Goal: Task Accomplishment & Management: Use online tool/utility

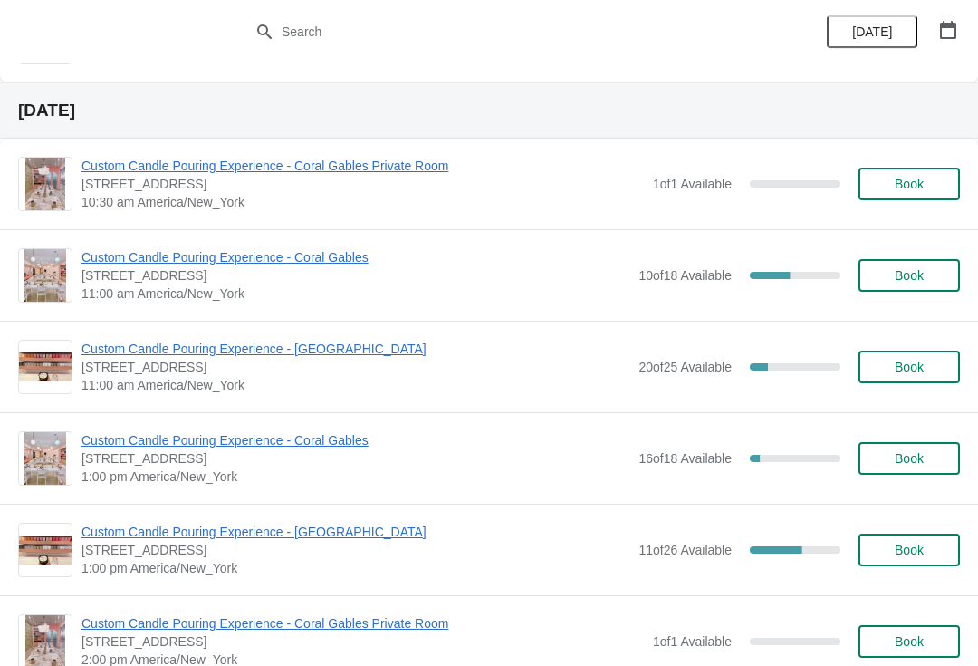
scroll to position [1516, 0]
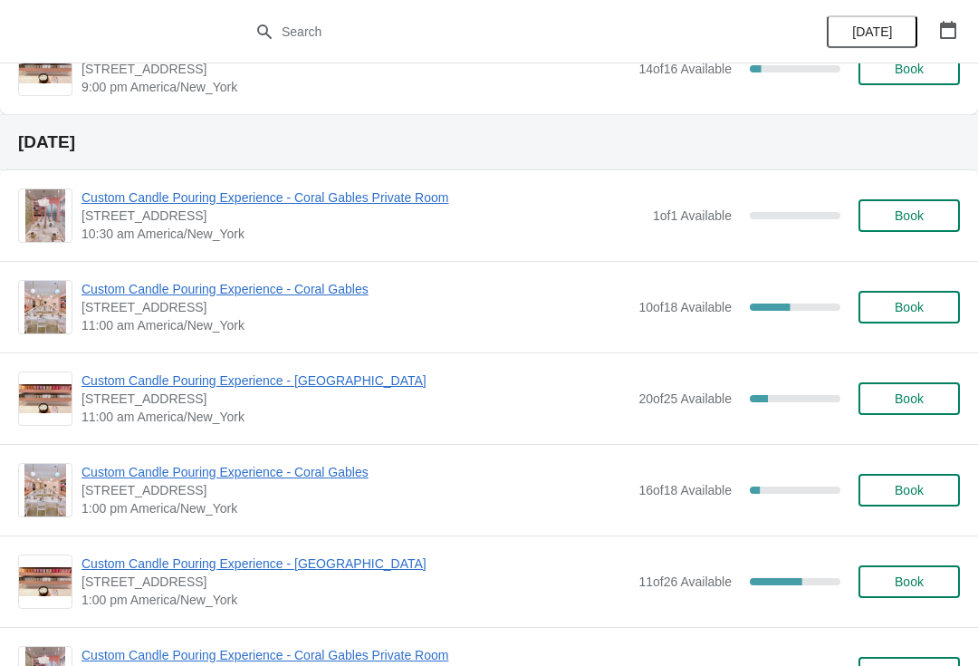
click at [929, 312] on span "Book" at bounding box center [909, 307] width 69 height 14
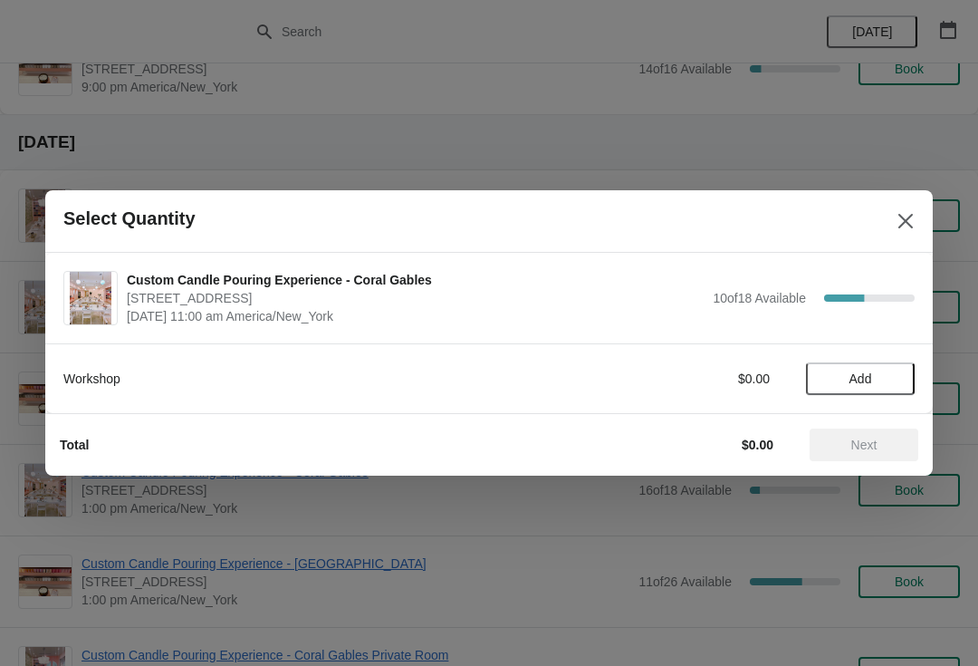
click at [863, 375] on span "Add" at bounding box center [861, 378] width 23 height 14
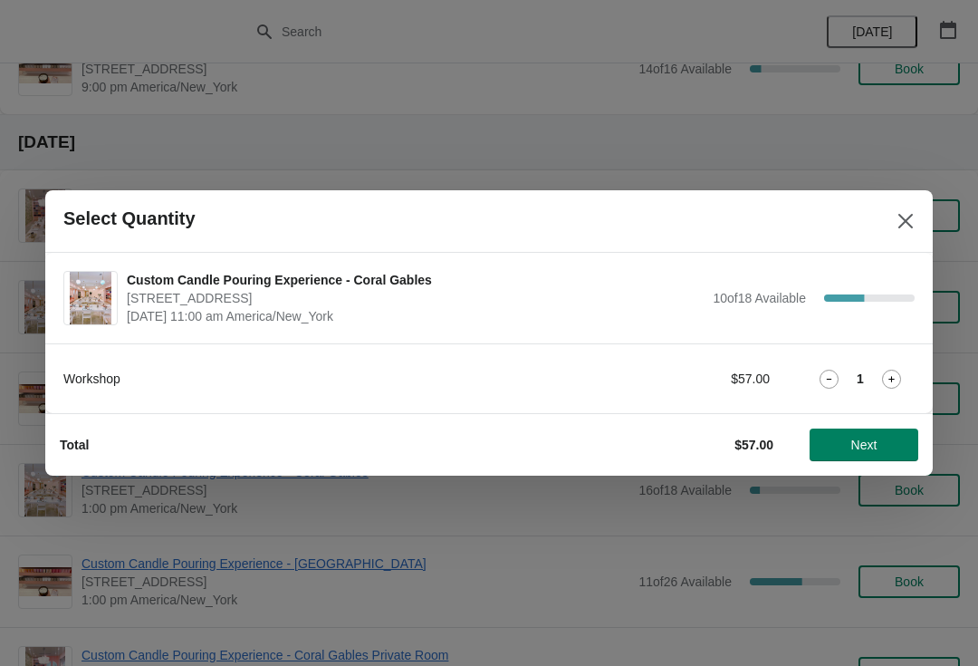
click at [899, 450] on span "Next" at bounding box center [864, 444] width 80 height 14
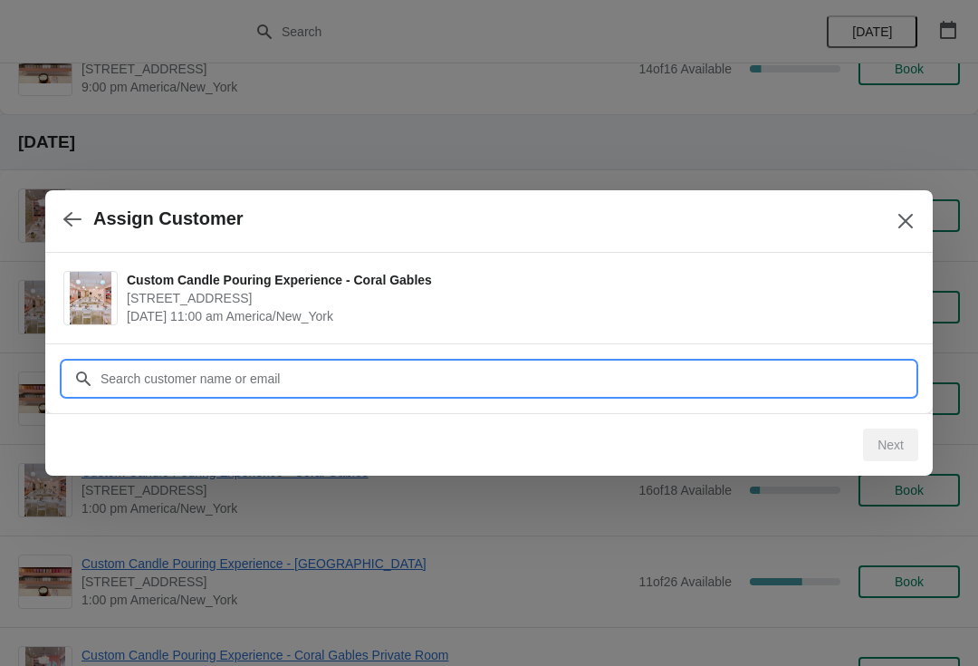
click at [152, 372] on input "Customer" at bounding box center [507, 378] width 815 height 33
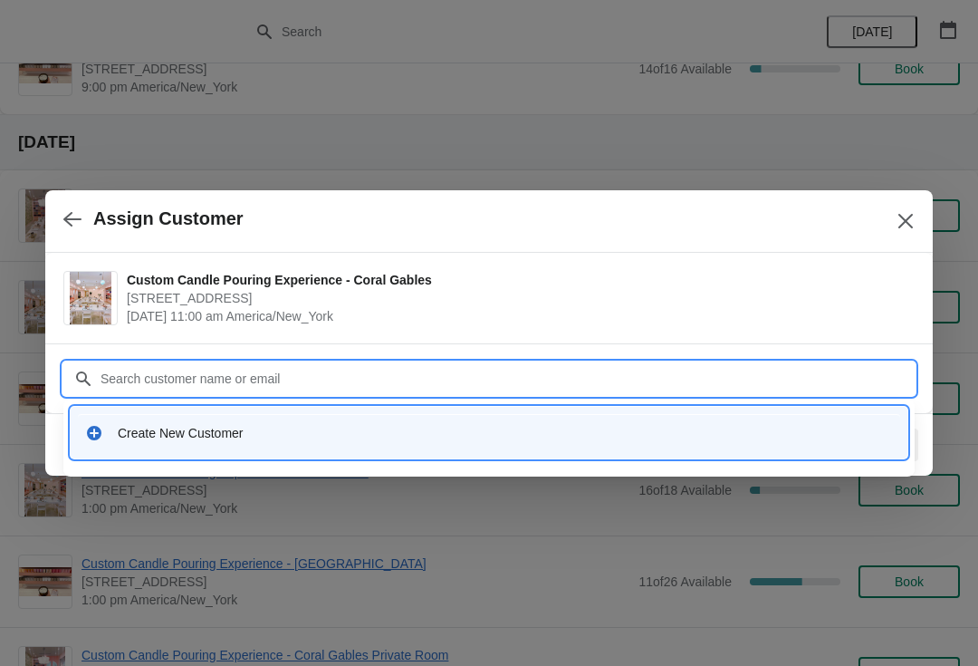
type input "W"
click at [167, 453] on div "Create New Customer" at bounding box center [489, 433] width 837 height 52
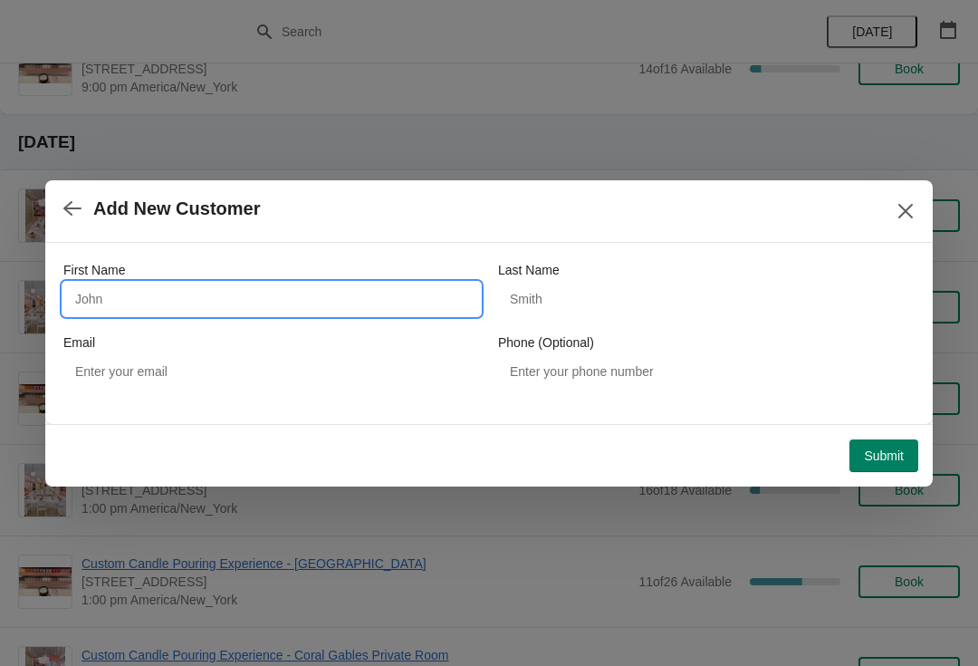
click at [168, 312] on input "First Name" at bounding box center [271, 299] width 417 height 33
type input "[PERSON_NAME] ia"
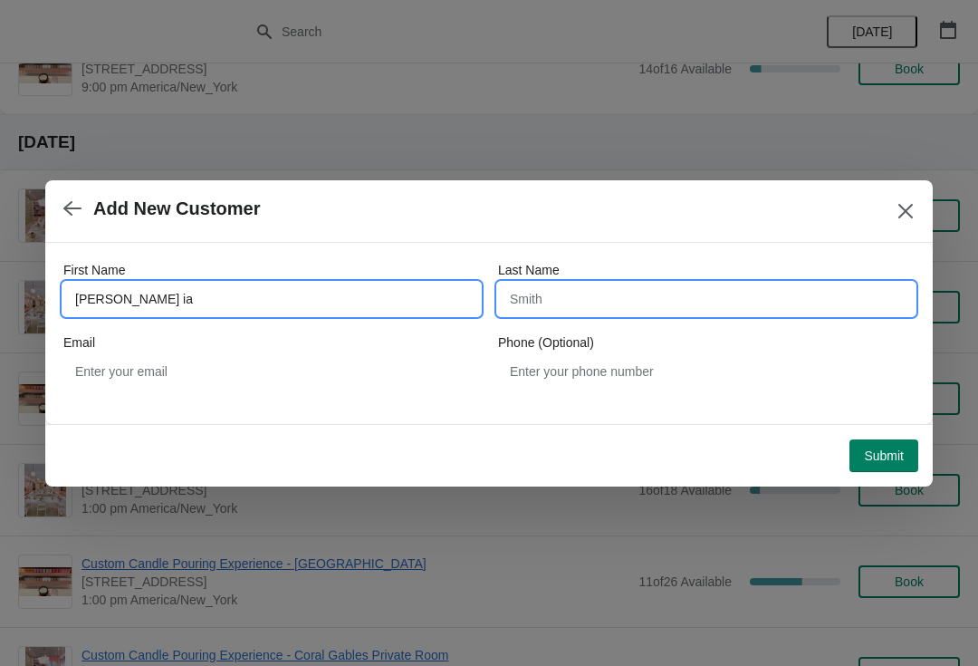
click at [567, 302] on input "Last Name" at bounding box center [706, 299] width 417 height 33
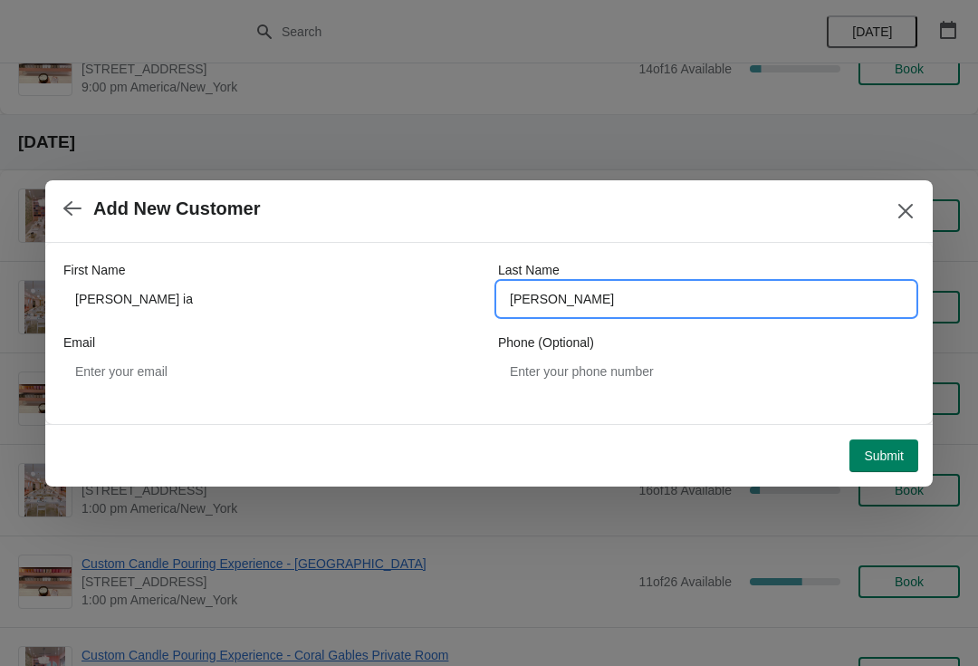
type input "[PERSON_NAME]"
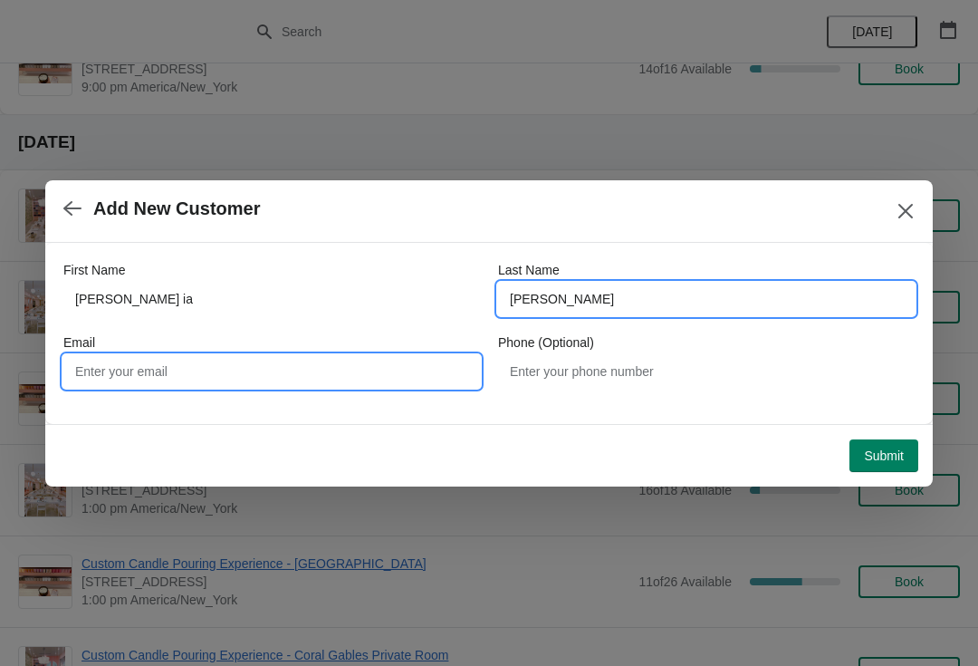
click at [222, 380] on input "Email" at bounding box center [271, 371] width 417 height 33
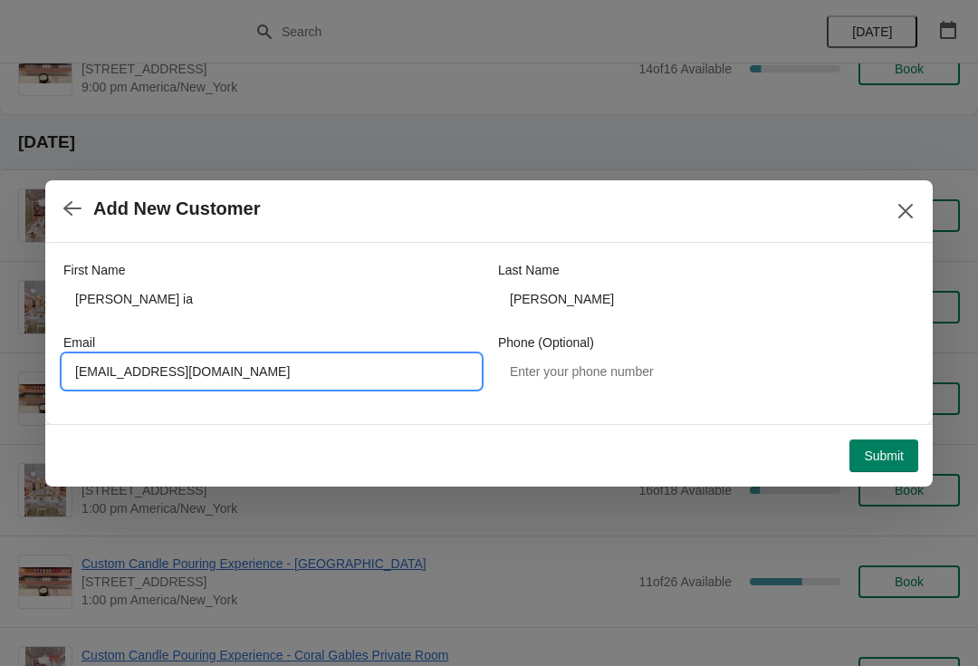
type input "[EMAIL_ADDRESS][DOMAIN_NAME]"
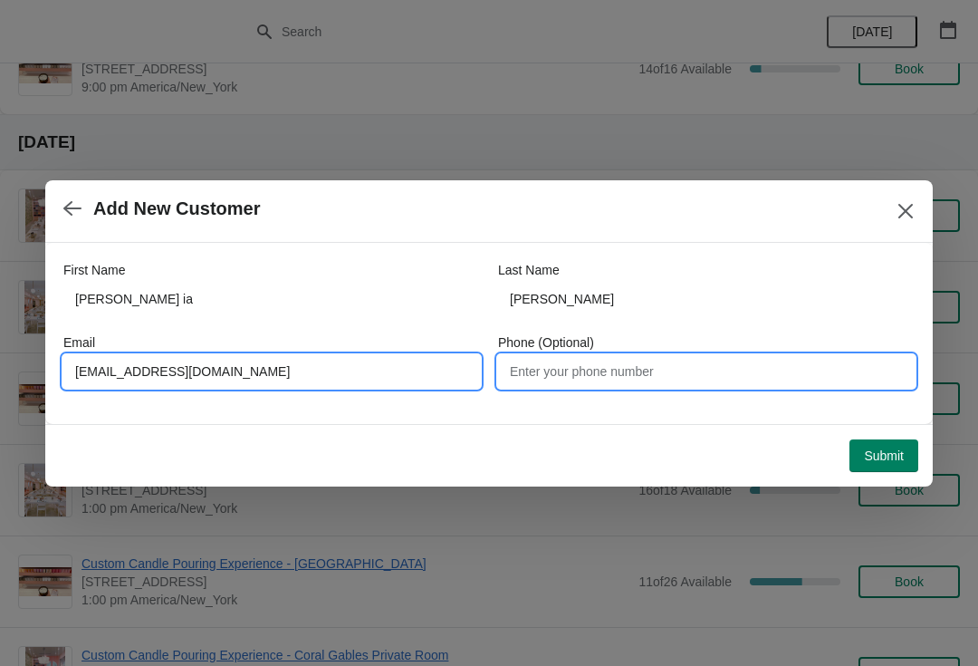
click at [593, 376] on input "Phone (Optional)" at bounding box center [706, 371] width 417 height 33
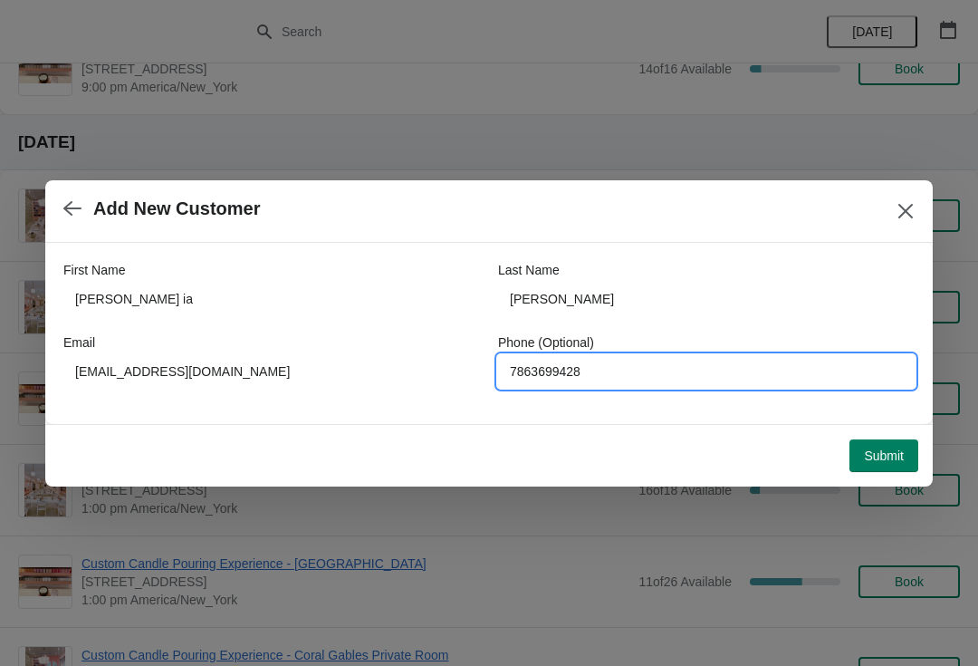
type input "7863699428"
click at [894, 456] on span "Submit" at bounding box center [884, 455] width 40 height 14
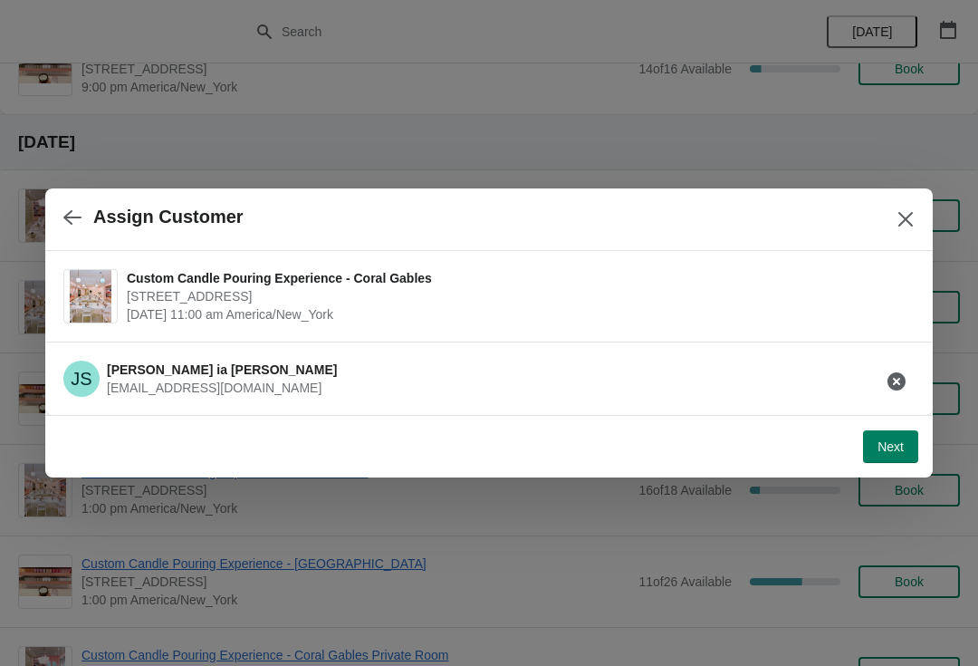
click at [900, 457] on button "Next" at bounding box center [890, 446] width 55 height 33
select select "Friend"
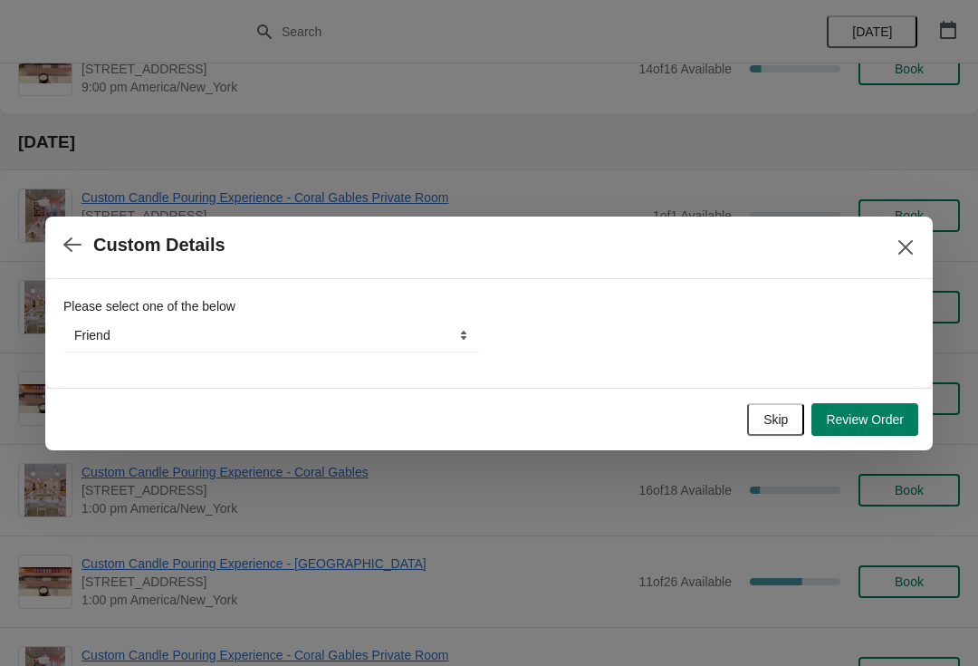
click at [898, 412] on span "Review Order" at bounding box center [865, 419] width 78 height 14
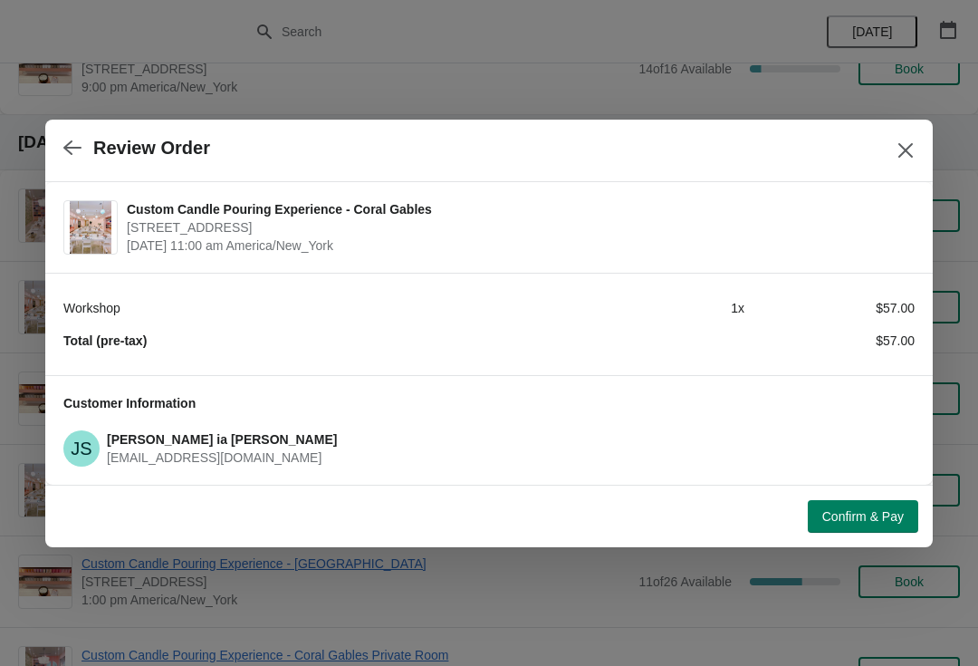
click at [881, 501] on button "Confirm & Pay" at bounding box center [863, 516] width 111 height 33
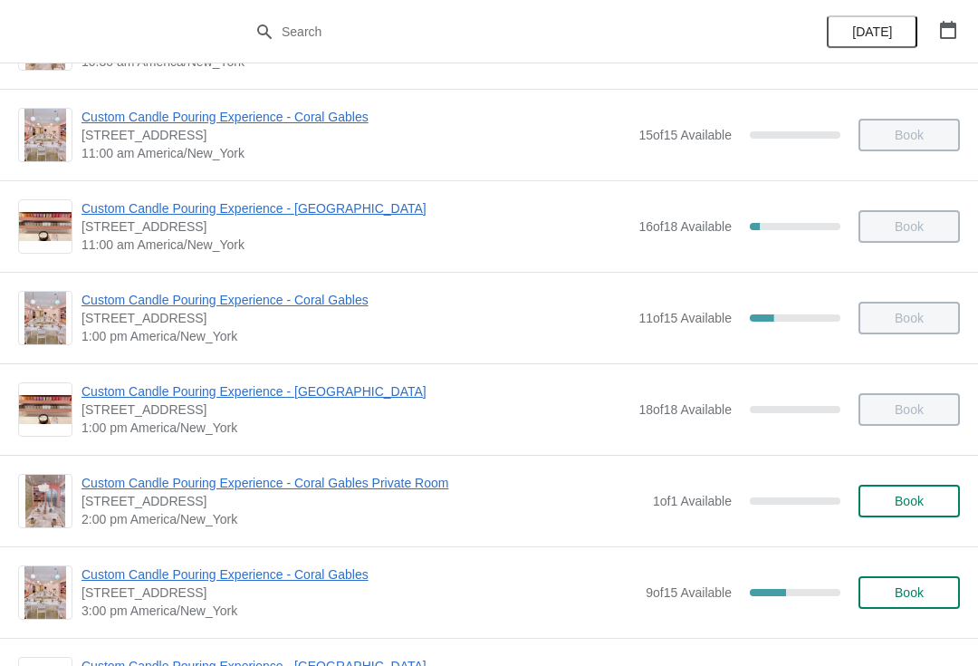
scroll to position [219, 0]
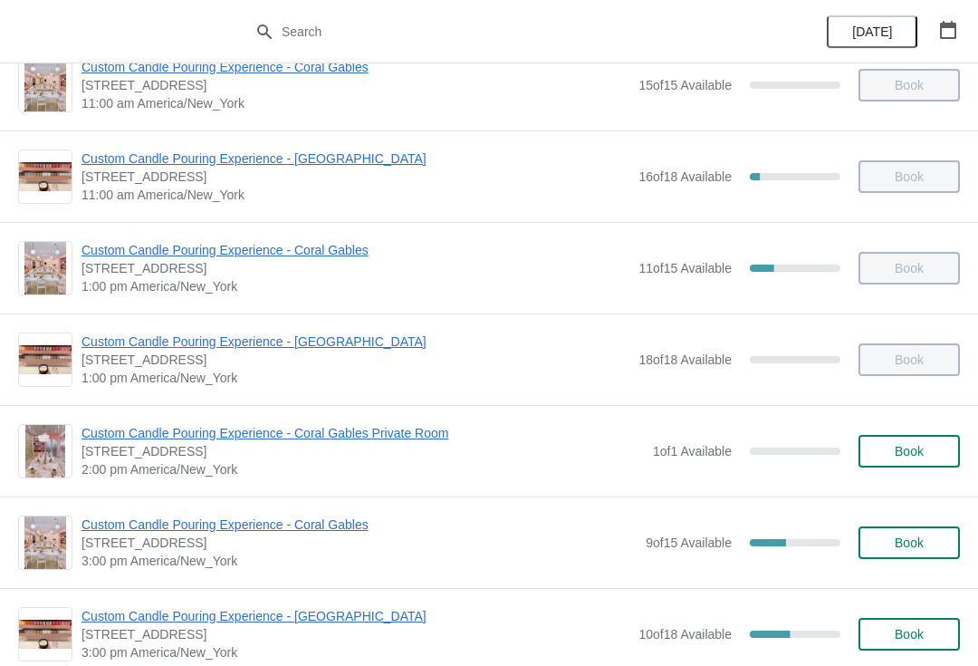
click at [121, 544] on span "[STREET_ADDRESS]" at bounding box center [359, 542] width 555 height 18
click at [104, 521] on span "Custom Candle Pouring Experience - Coral Gables" at bounding box center [359, 524] width 555 height 18
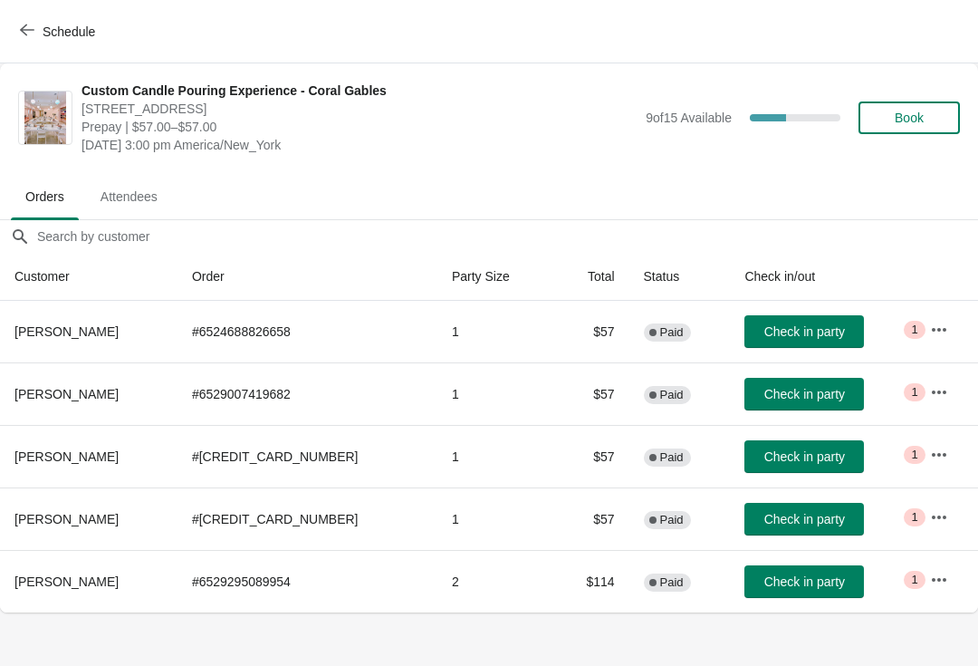
click at [808, 396] on span "Check in party" at bounding box center [804, 394] width 81 height 14
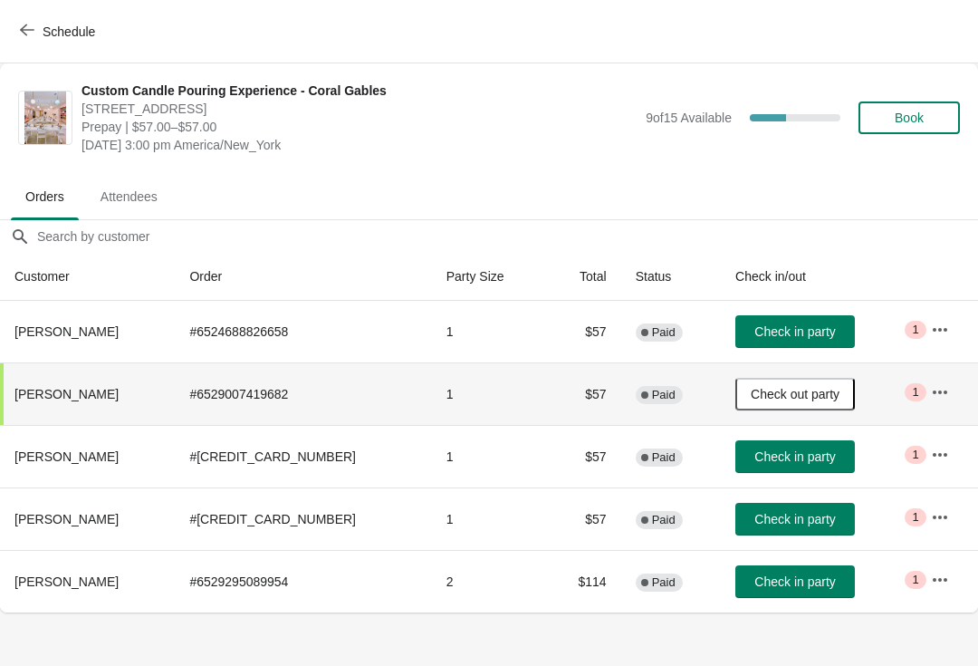
click at [794, 521] on span "Check in party" at bounding box center [795, 519] width 81 height 14
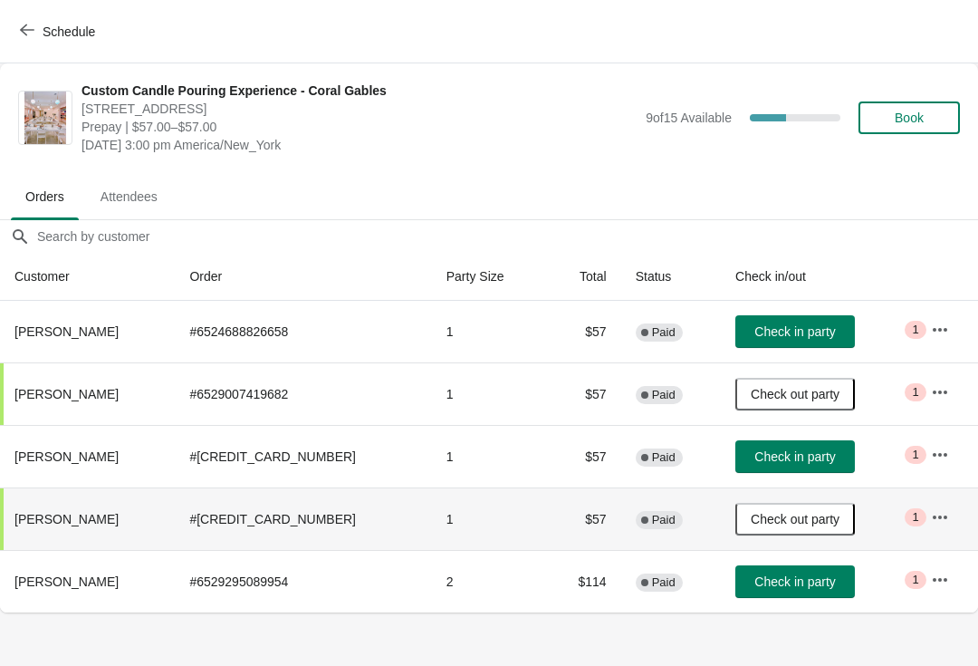
click at [803, 458] on span "Check in party" at bounding box center [795, 456] width 81 height 14
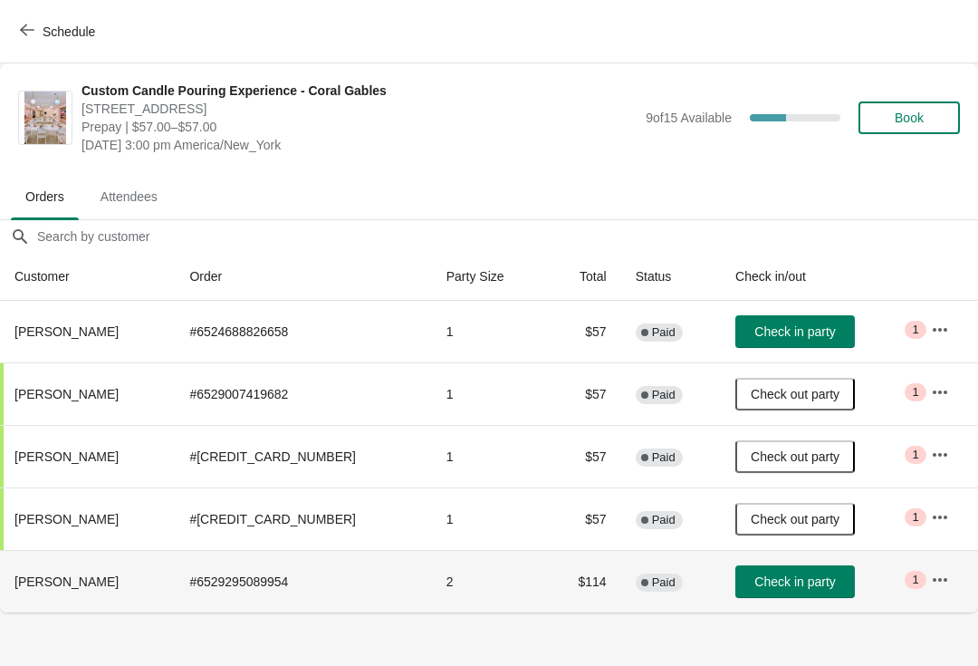
click at [951, 585] on button "button" at bounding box center [940, 579] width 33 height 33
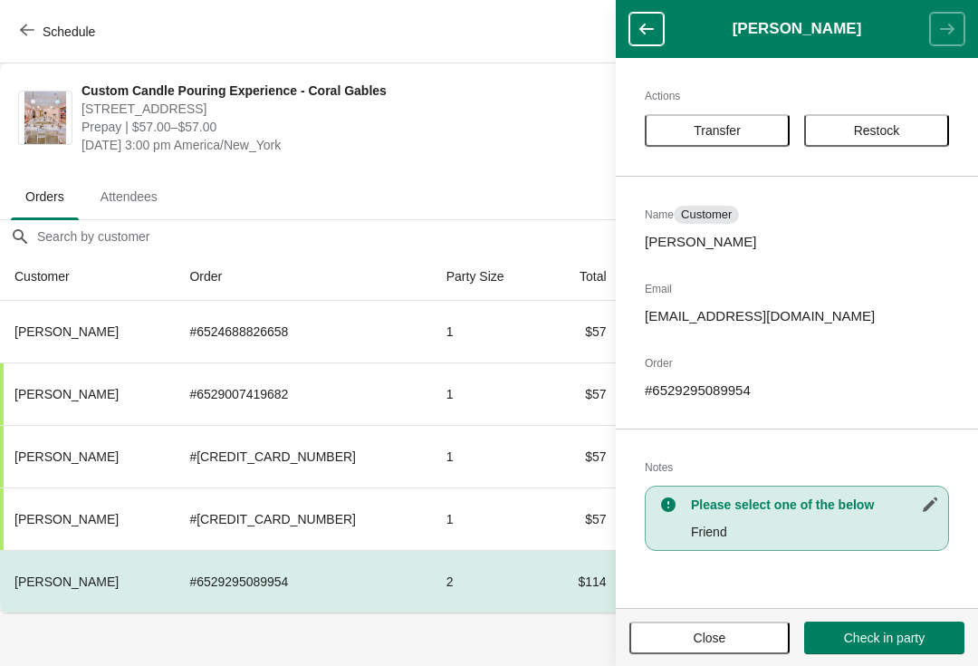
click at [762, 139] on button "Transfer" at bounding box center [717, 130] width 145 height 33
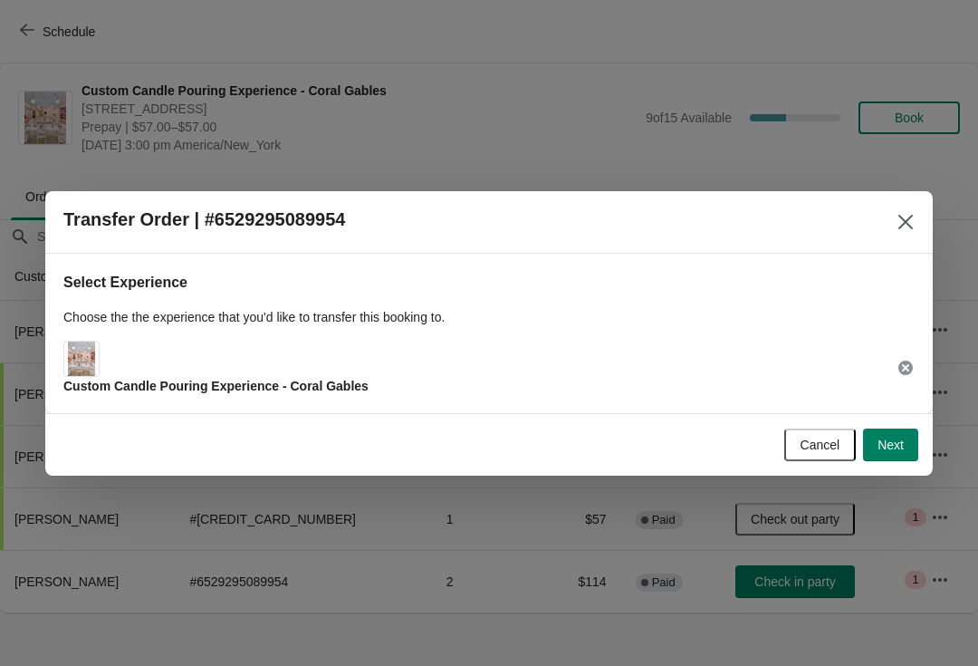
click at [563, 341] on div "Custom Candle Pouring Experience - Coral Gables" at bounding box center [488, 368] width 851 height 54
click at [877, 459] on button "Next" at bounding box center [890, 444] width 55 height 33
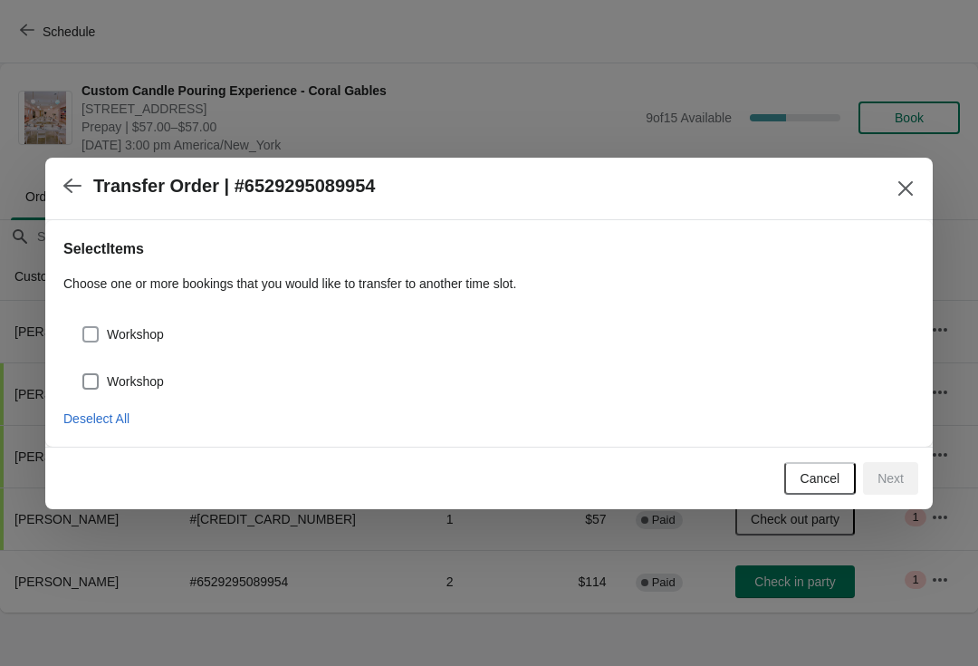
click at [110, 332] on span "Workshop" at bounding box center [135, 334] width 57 height 18
click at [83, 327] on input "Workshop" at bounding box center [82, 326] width 1 height 1
checkbox input "true"
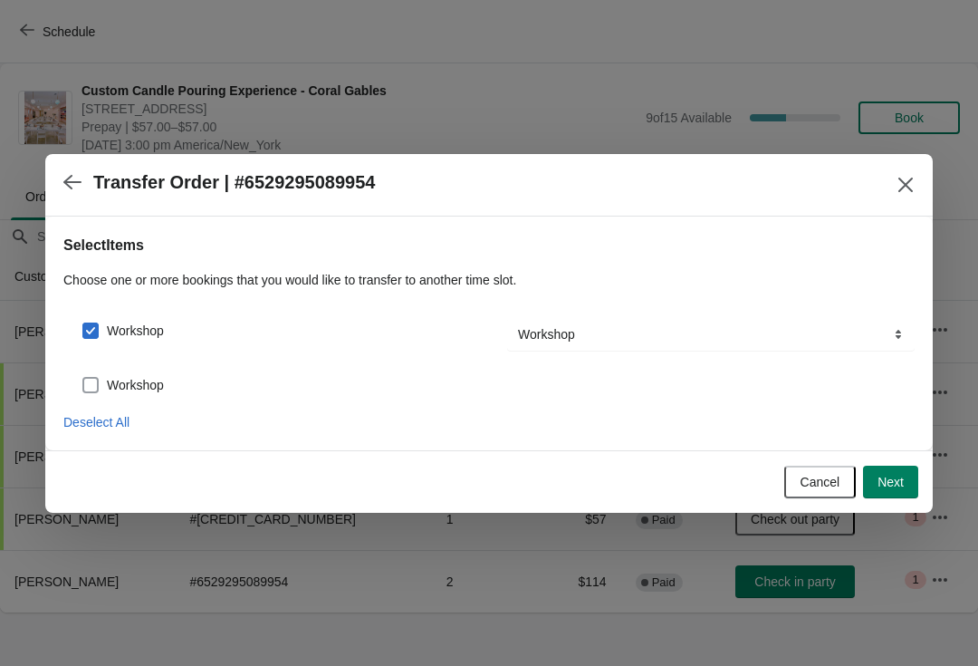
click at [96, 377] on span at bounding box center [90, 385] width 16 height 16
click at [83, 377] on input "Workshop" at bounding box center [82, 377] width 1 height 1
checkbox input "true"
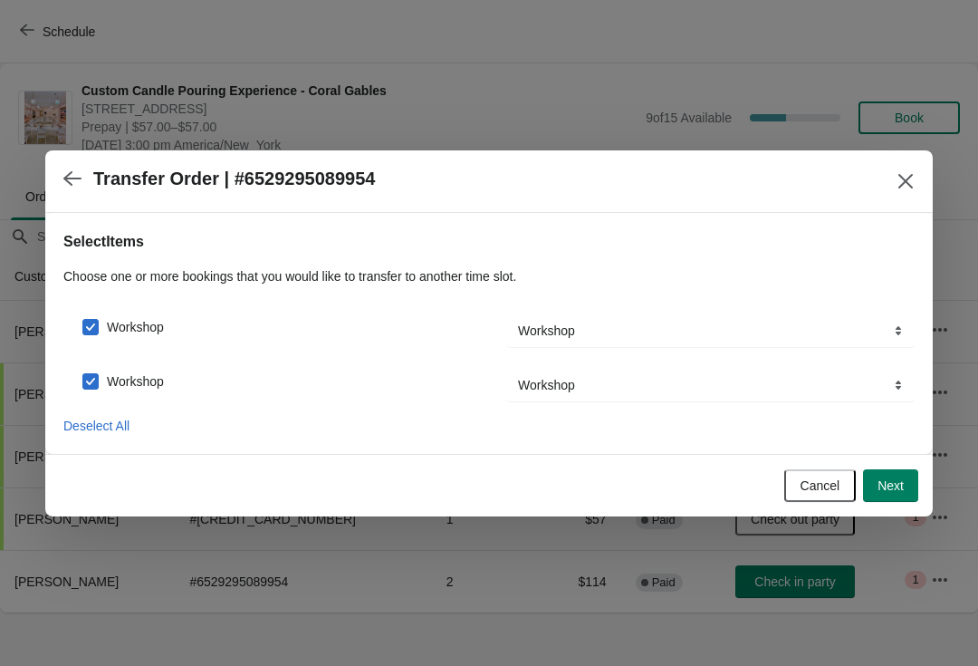
click at [889, 488] on span "Next" at bounding box center [891, 485] width 26 height 14
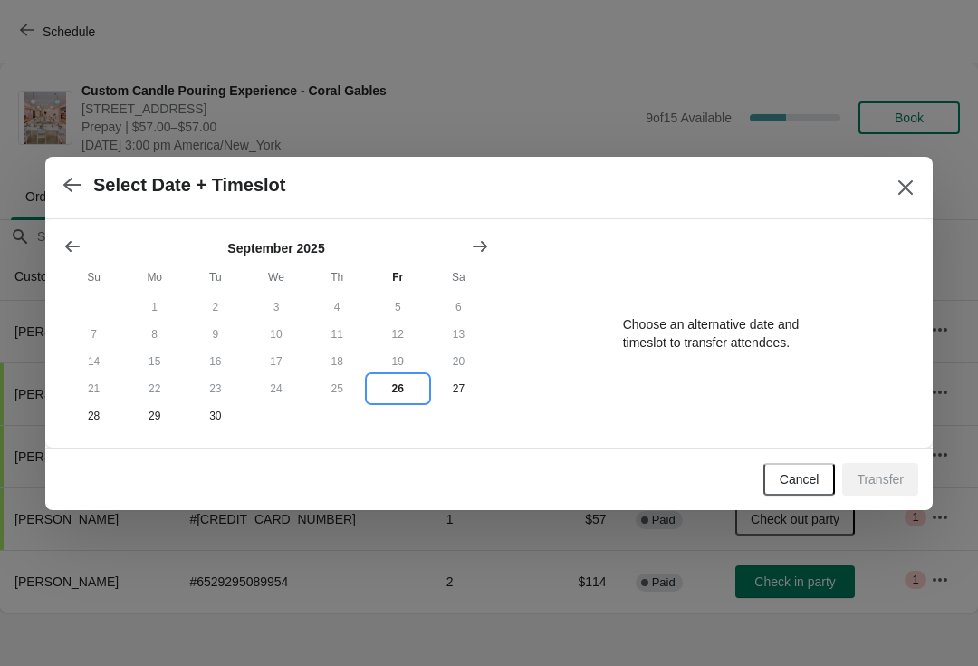
click at [399, 399] on button "26" at bounding box center [398, 388] width 61 height 27
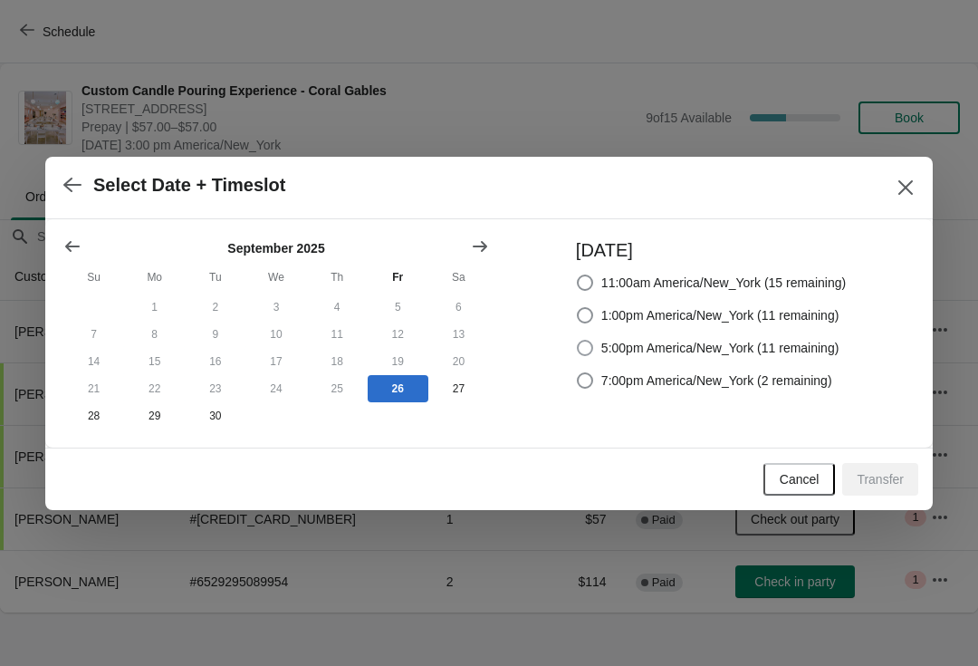
click at [812, 345] on span "5:00pm America/New_York (11 remaining)" at bounding box center [720, 348] width 238 height 18
click at [578, 341] on input "5:00pm America/New_York (11 remaining)" at bounding box center [577, 340] width 1 height 1
radio input "true"
click at [897, 485] on span "Transfer" at bounding box center [880, 479] width 47 height 14
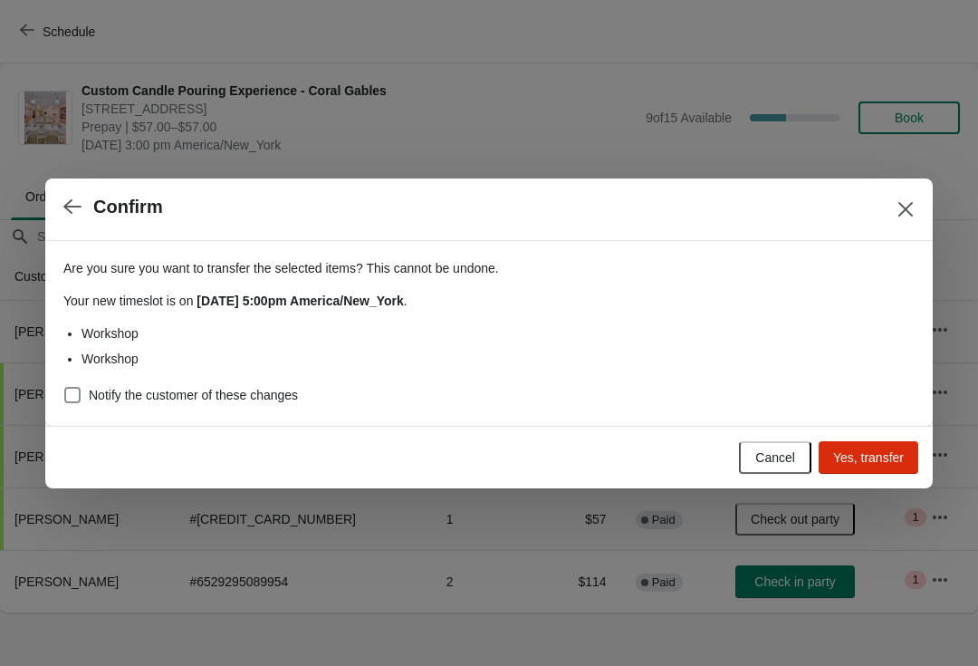
click at [881, 457] on span "Yes, transfer" at bounding box center [868, 457] width 71 height 14
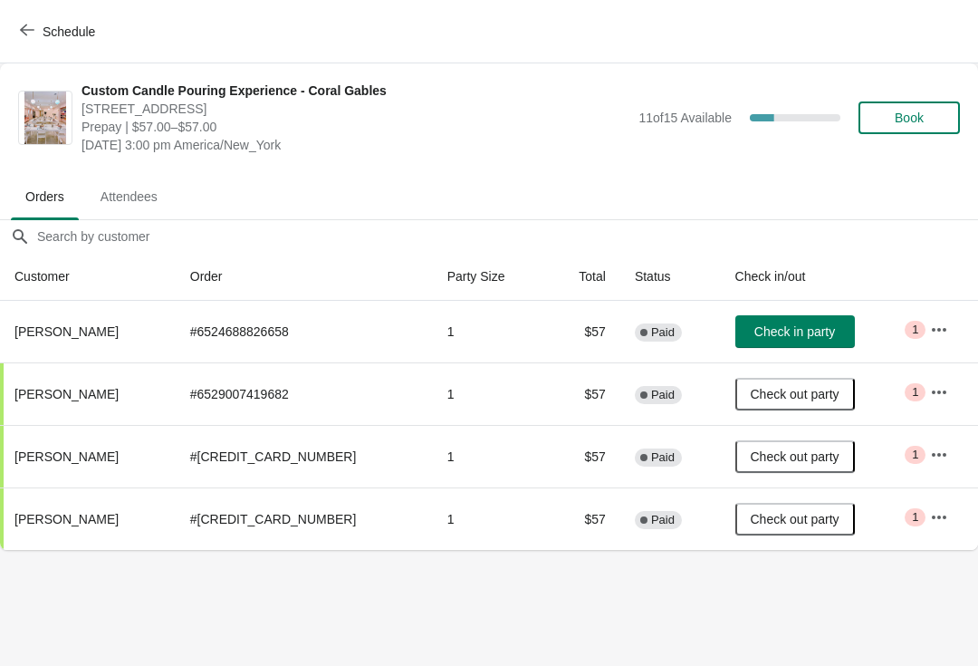
click at [820, 470] on button "Check out party" at bounding box center [795, 456] width 120 height 33
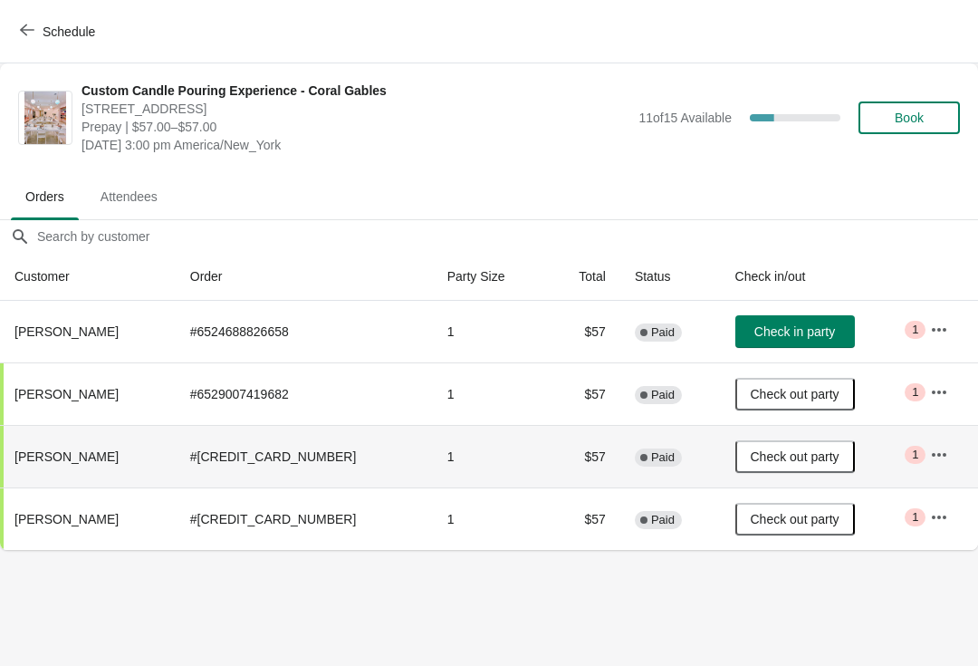
click at [807, 324] on span "Check in party" at bounding box center [795, 331] width 81 height 14
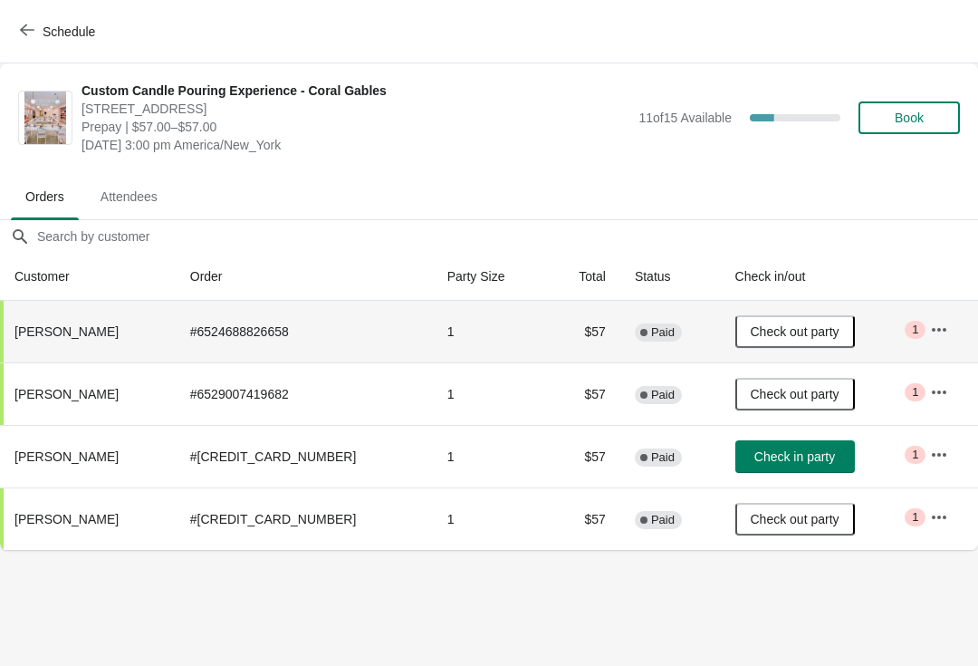
click at [952, 454] on button "button" at bounding box center [939, 454] width 33 height 33
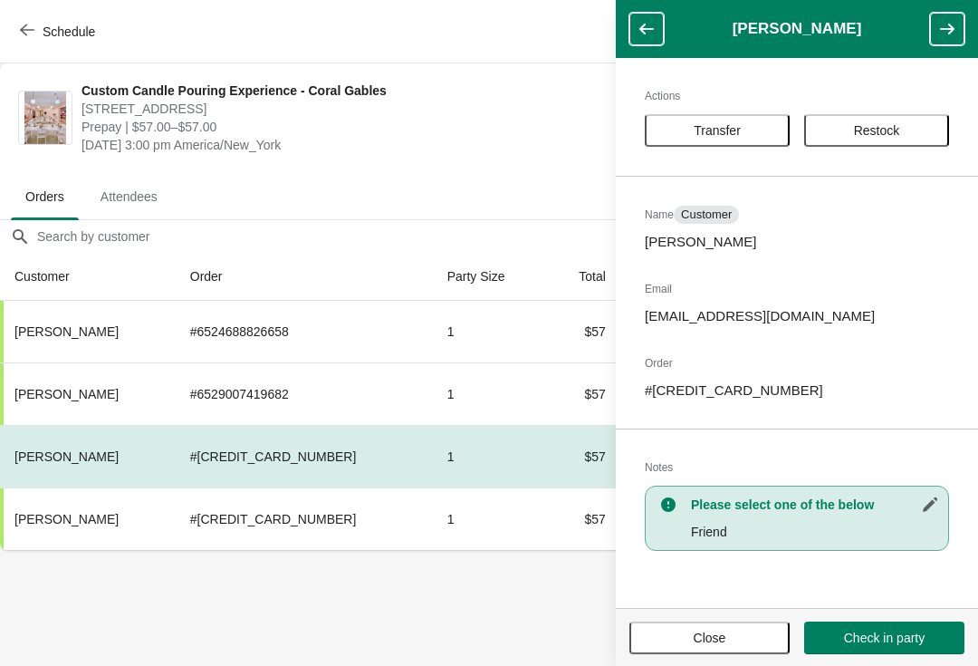
click at [561, 142] on span "[DATE] 3:00 pm America/New_York" at bounding box center [356, 145] width 548 height 18
click at [755, 650] on button "Close" at bounding box center [710, 637] width 160 height 33
